Goal: Task Accomplishment & Management: Manage account settings

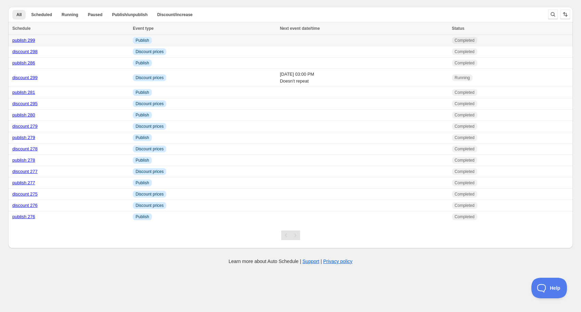
click at [26, 40] on link "publish 299" at bounding box center [23, 40] width 23 height 5
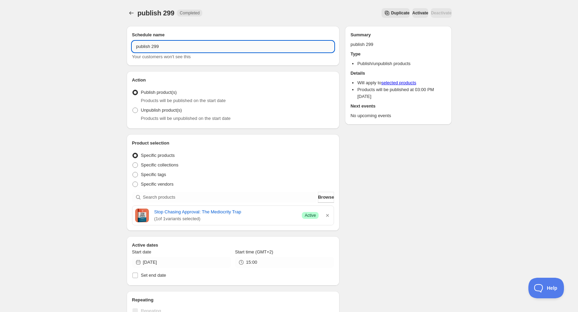
drag, startPoint x: 152, startPoint y: 47, endPoint x: 173, endPoint y: 46, distance: 21.2
click at [168, 46] on input "publish 299" at bounding box center [233, 46] width 202 height 11
type input "publish 300"
click at [328, 214] on icon "button" at bounding box center [327, 215] width 3 height 3
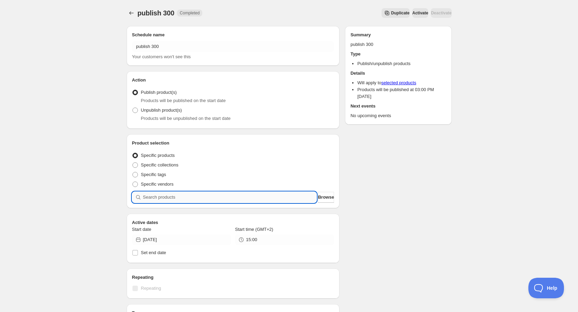
click at [224, 197] on input "search" at bounding box center [230, 197] width 174 height 11
type input "s"
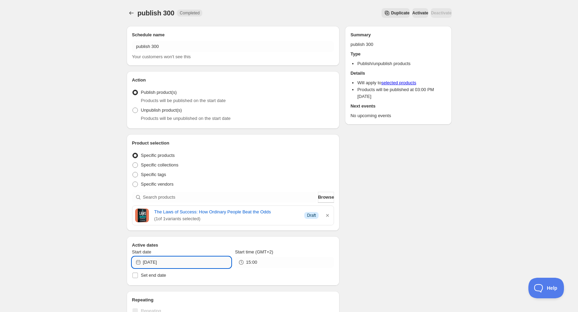
click at [203, 264] on input "[DATE]" at bounding box center [187, 262] width 88 height 11
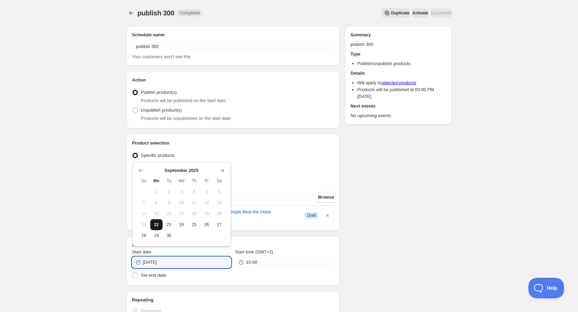
click at [157, 227] on span "22" at bounding box center [156, 224] width 7 height 5
type input "[DATE]"
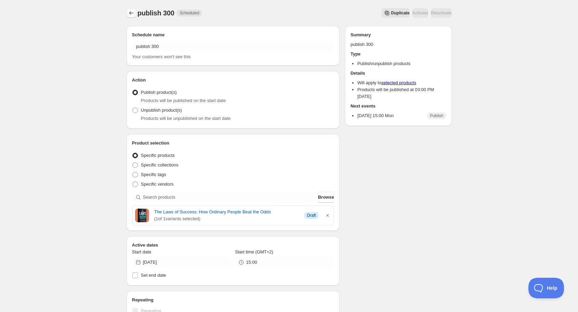
click at [129, 13] on icon "Schedules" at bounding box center [131, 13] width 7 height 7
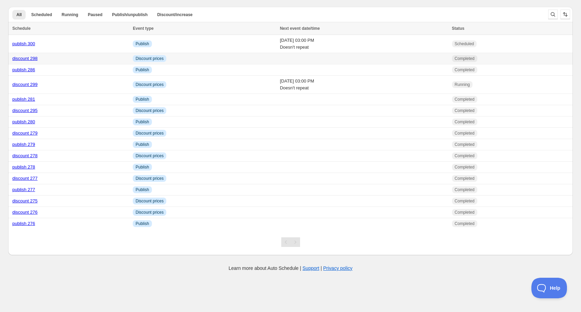
click at [28, 59] on link "discount 298" at bounding box center [24, 58] width 25 height 5
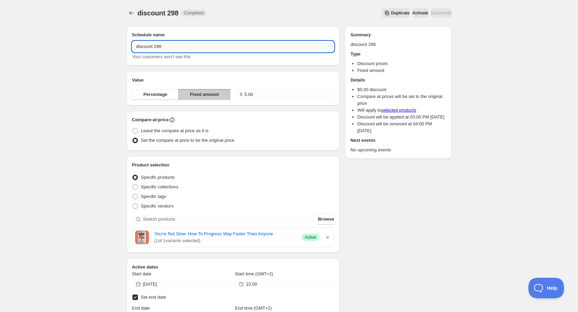
drag, startPoint x: 154, startPoint y: 46, endPoint x: 173, endPoint y: 46, distance: 18.1
click at [169, 46] on input "discount 298" at bounding box center [233, 46] width 202 height 11
type input "discount 300"
click at [330, 237] on icon "button" at bounding box center [327, 237] width 7 height 7
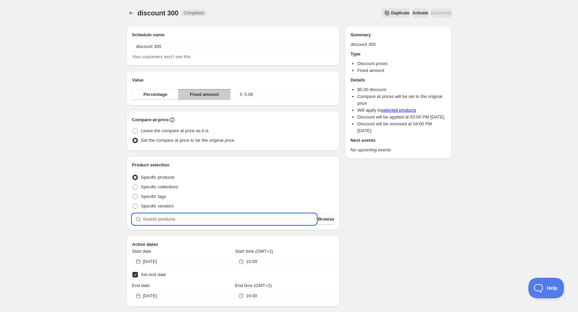
click at [245, 220] on input "search" at bounding box center [230, 219] width 174 height 11
type input "o"
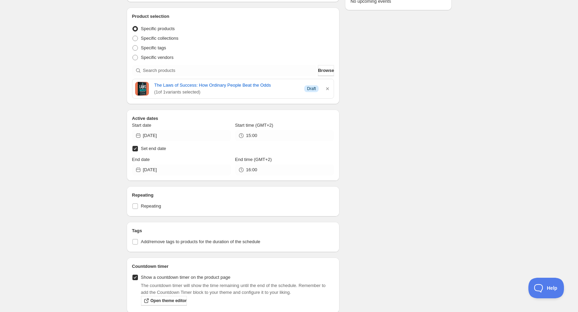
scroll to position [164, 0]
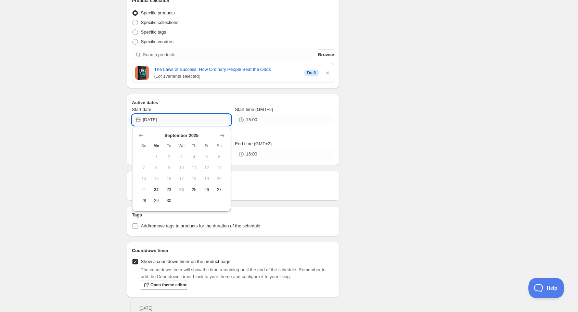
click at [187, 122] on input "[DATE]" at bounding box center [187, 119] width 88 height 11
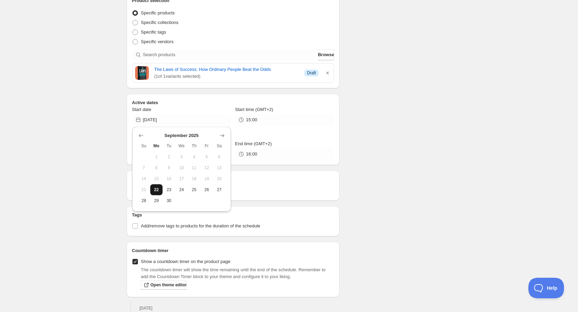
click at [159, 186] on button "22" at bounding box center [156, 189] width 13 height 11
type input "[DATE]"
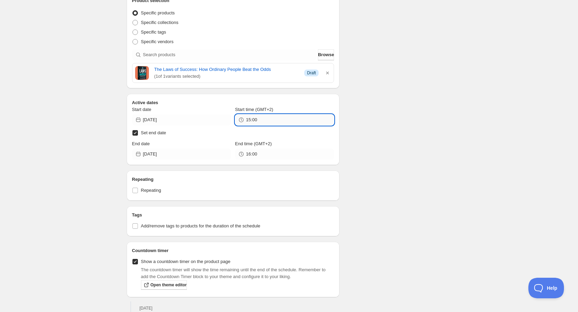
click at [262, 120] on input "15:00" at bounding box center [290, 119] width 88 height 11
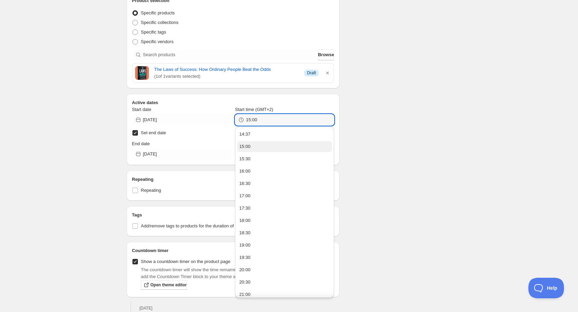
click at [265, 150] on button "15:00" at bounding box center [284, 146] width 95 height 11
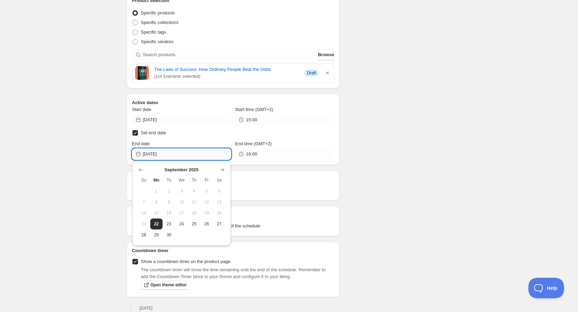
click at [188, 156] on input "[DATE]" at bounding box center [187, 154] width 88 height 11
click at [184, 223] on span "24" at bounding box center [181, 223] width 7 height 5
type input "[DATE]"
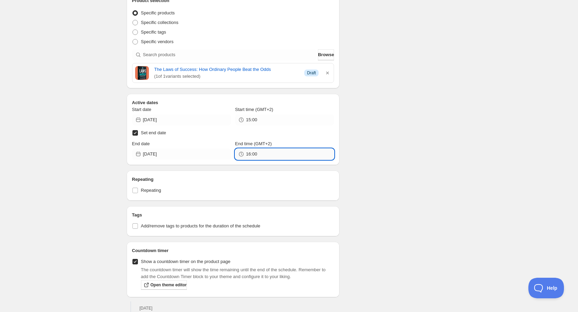
click at [276, 154] on input "16:00" at bounding box center [290, 154] width 88 height 11
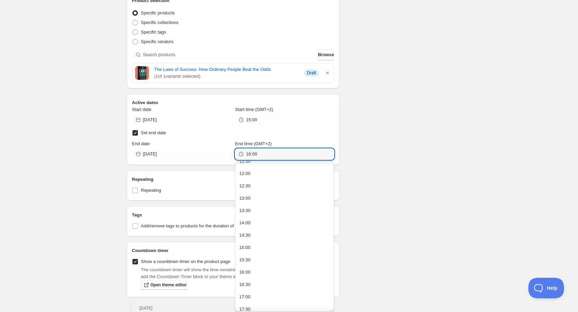
scroll to position [301, 0]
click at [253, 238] on button "15:00" at bounding box center [284, 236] width 95 height 11
type input "15:00"
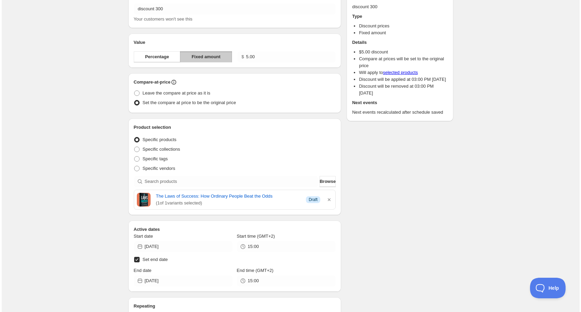
scroll to position [0, 0]
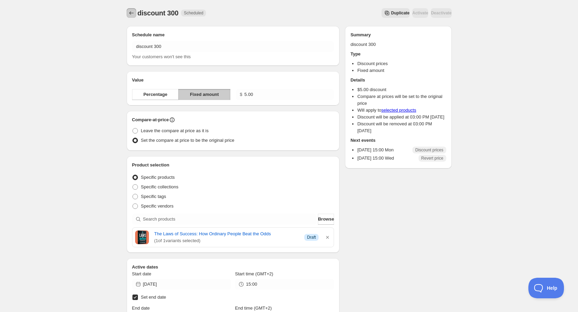
click at [133, 13] on icon "Schedules" at bounding box center [131, 13] width 7 height 7
